Goal: Information Seeking & Learning: Compare options

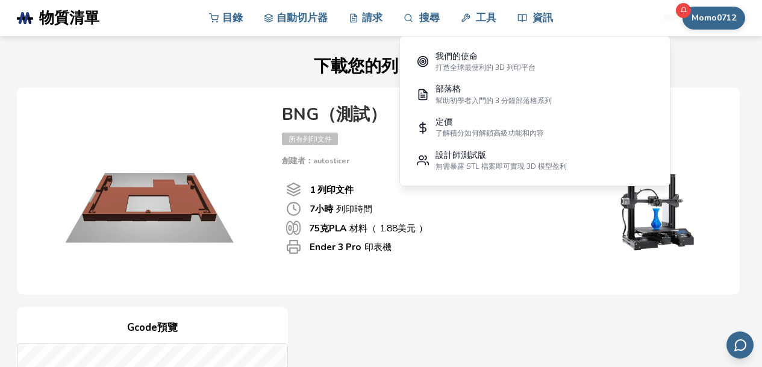
scroll to position [450, 0]
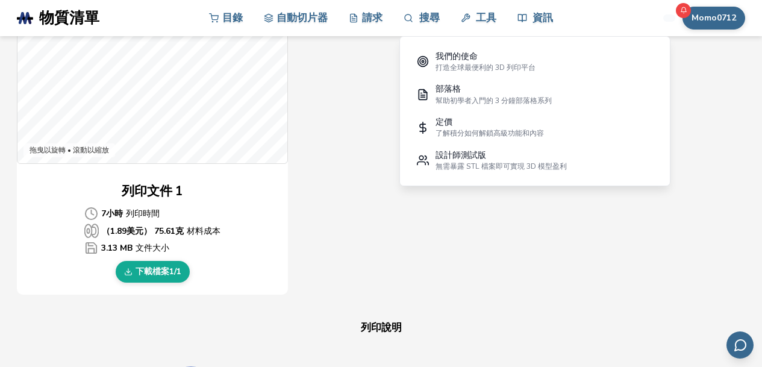
click at [553, 289] on div "Gcode預覽 拖曳以旋轉 • 滾動以縮放 列印文件 1 7小時 列印時間 （ 1.89美元 ） 75.61 克 材料成本 3.13 MB 文件大小 下載 檔…" at bounding box center [378, 76] width 723 height 439
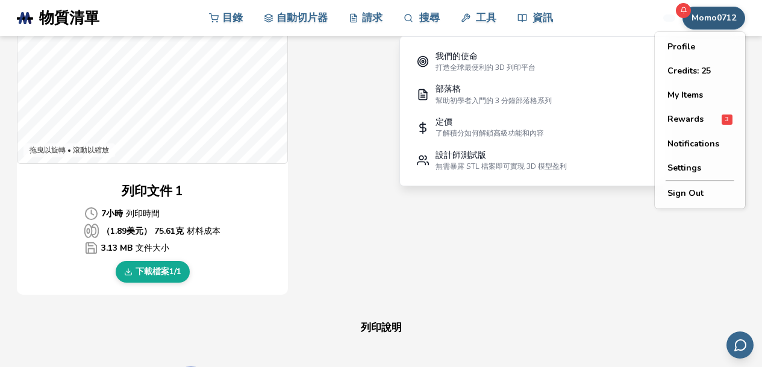
click at [704, 17] on font "Momo0712" at bounding box center [714, 17] width 45 height 11
click at [691, 121] on span "Rewards" at bounding box center [686, 120] width 36 height 10
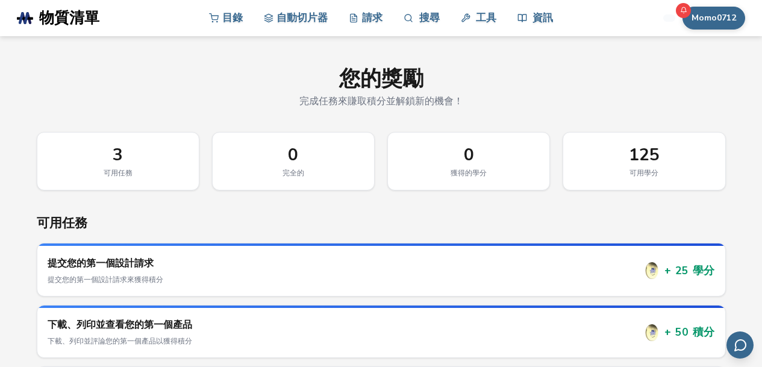
click at [119, 164] on font "3" at bounding box center [118, 154] width 10 height 23
click at [281, 19] on font "自動切片器" at bounding box center [302, 17] width 51 height 14
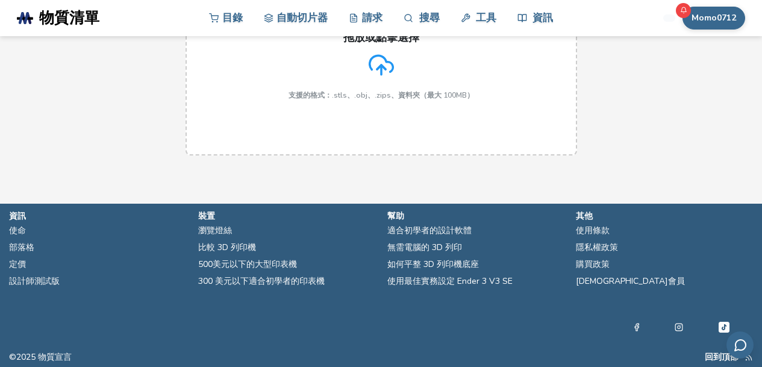
scroll to position [163, 0]
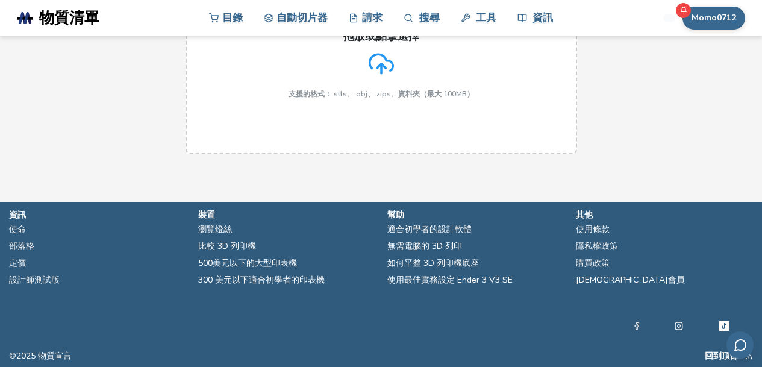
click at [303, 282] on font "300 美元以下適合初學者的印表機" at bounding box center [261, 279] width 127 height 11
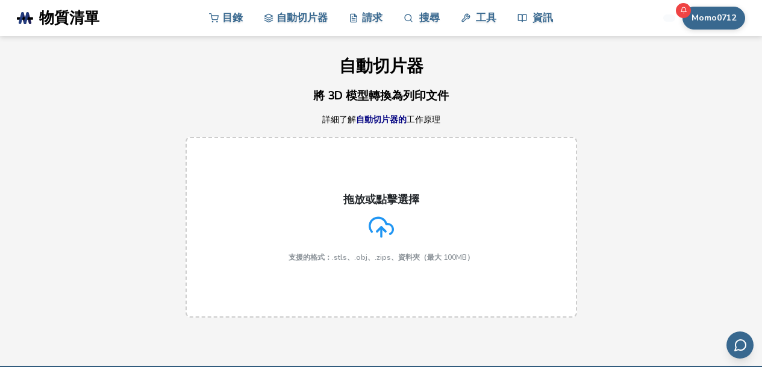
select select "**********"
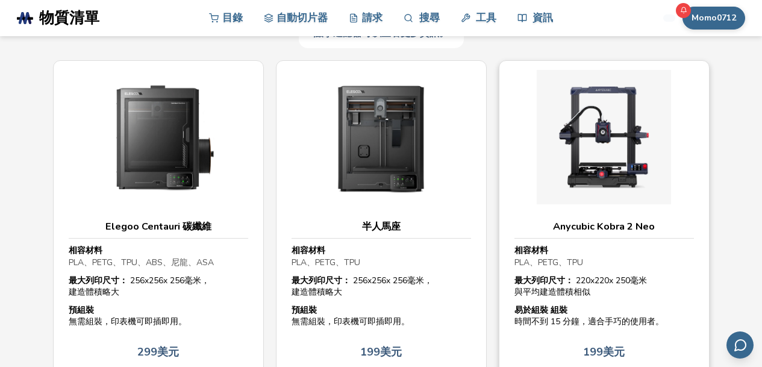
scroll to position [321, 0]
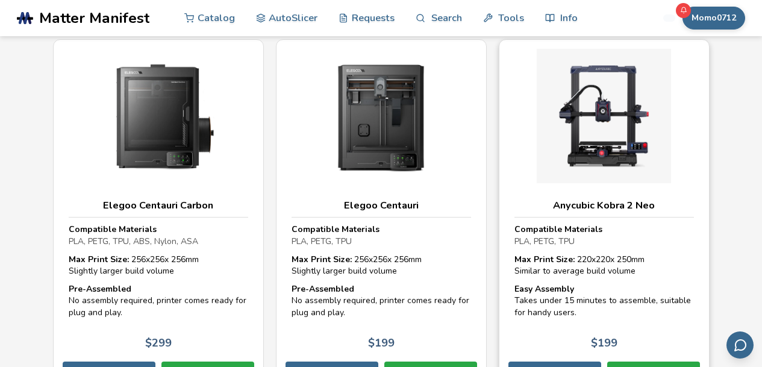
click at [709, 166] on div "Anycubic Kobra 2 Neo Compatible Materials PLA, PETG, TPU [PERSON_NAME] Print Si…" at bounding box center [604, 214] width 211 height 351
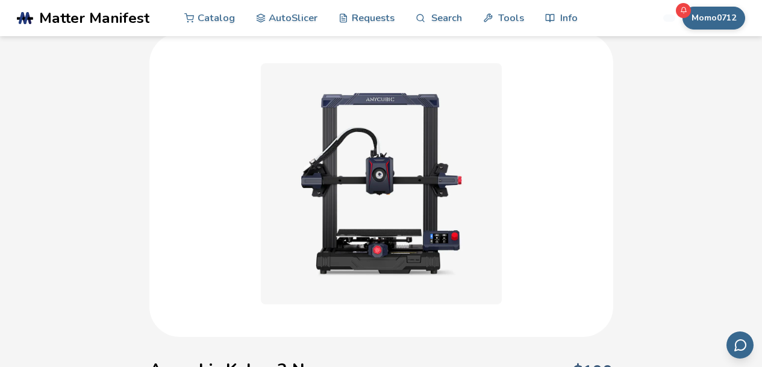
scroll to position [257, 0]
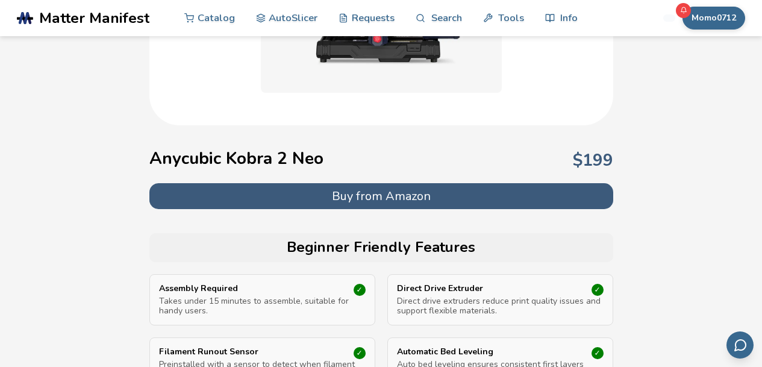
select select "**********"
